Goal: Obtain resource: Obtain resource

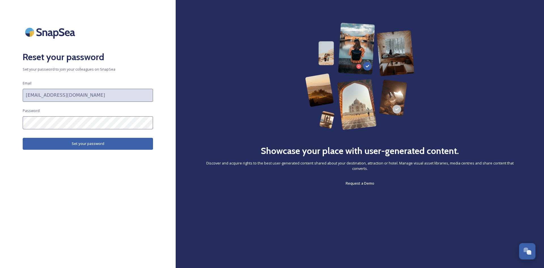
click at [90, 141] on button "Set your password" at bounding box center [88, 144] width 130 height 12
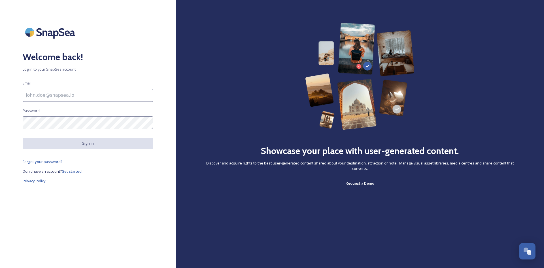
click at [78, 98] on input at bounding box center [88, 95] width 130 height 13
type input "[EMAIL_ADDRESS][DOMAIN_NAME]"
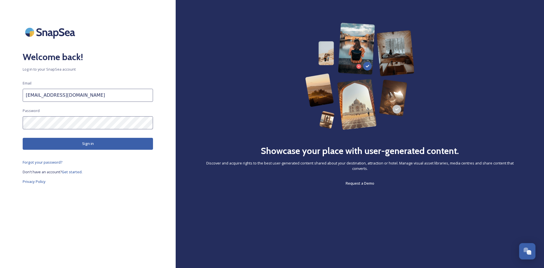
click at [79, 142] on button "Sign in" at bounding box center [88, 144] width 130 height 12
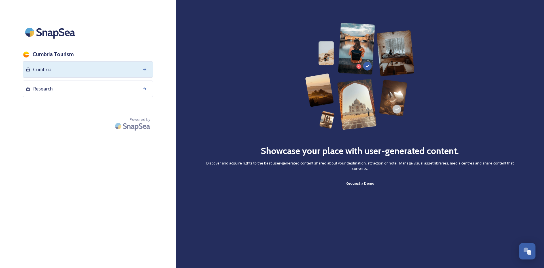
click at [144, 70] on icon at bounding box center [144, 69] width 5 height 5
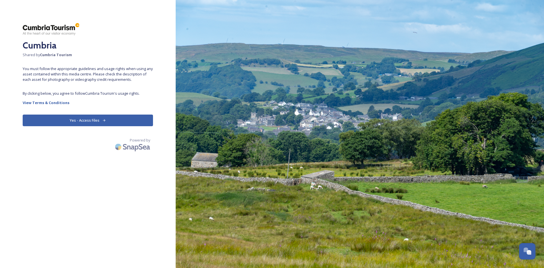
click at [131, 120] on button "Yes - Access Files" at bounding box center [88, 120] width 130 height 12
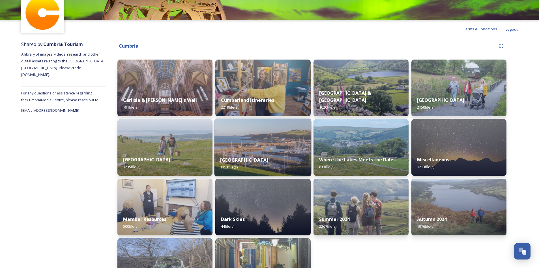
scroll to position [64, 0]
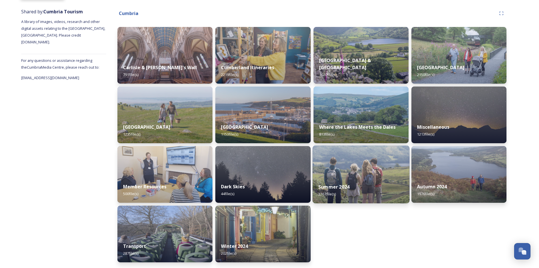
click at [350, 177] on img at bounding box center [361, 174] width 97 height 58
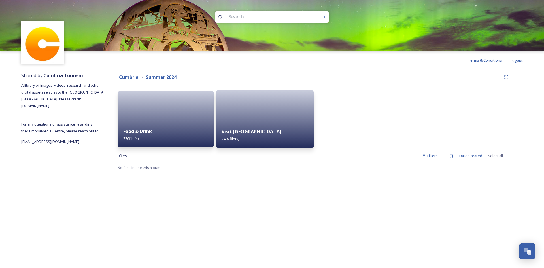
click at [272, 106] on div at bounding box center [265, 119] width 98 height 58
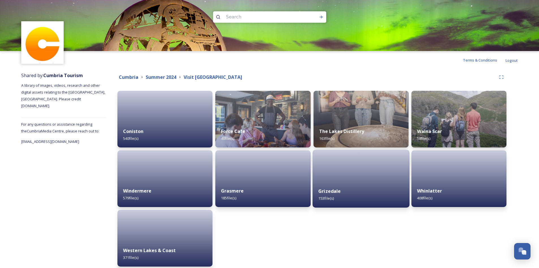
scroll to position [25, 0]
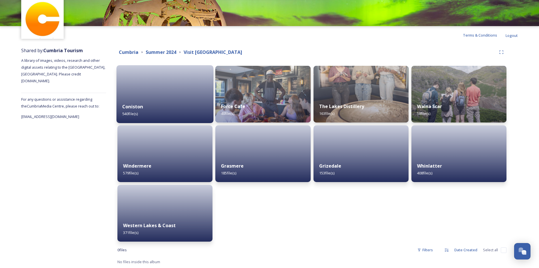
click at [170, 111] on div "Coniston 540 file(s)" at bounding box center [165, 110] width 97 height 26
